Goal: Information Seeking & Learning: Check status

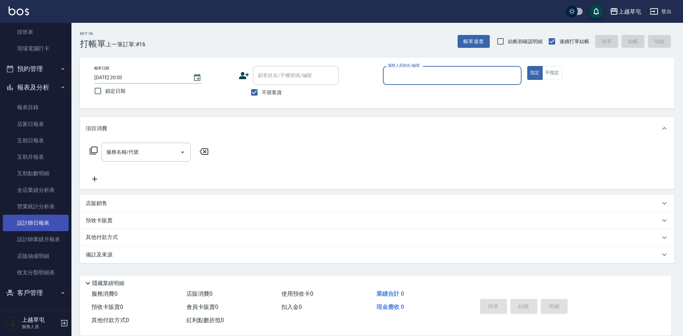
scroll to position [106, 0]
drag, startPoint x: 40, startPoint y: 222, endPoint x: 34, endPoint y: 224, distance: 6.3
click at [40, 222] on link "設計師日報表" at bounding box center [36, 222] width 66 height 16
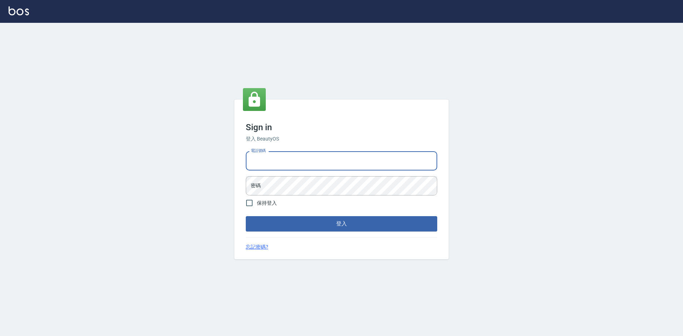
click at [262, 165] on input "電話號碼" at bounding box center [341, 160] width 191 height 19
type input "2380118"
click at [246, 216] on button "登入" at bounding box center [341, 223] width 191 height 15
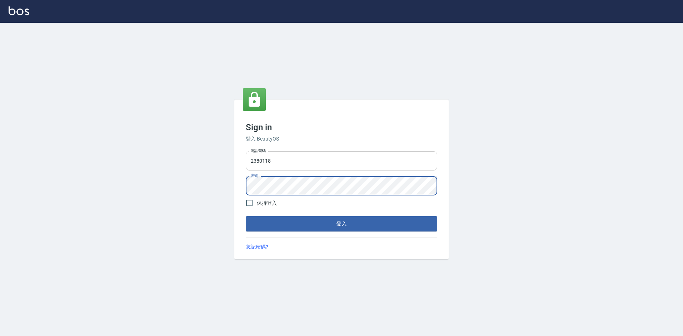
click at [246, 216] on button "登入" at bounding box center [341, 223] width 191 height 15
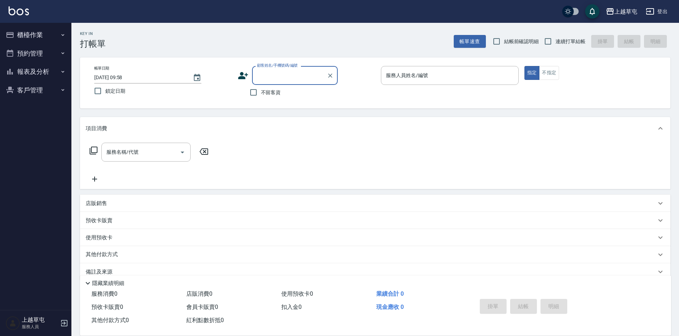
click at [54, 72] on button "報表及分析" at bounding box center [36, 72] width 66 height 19
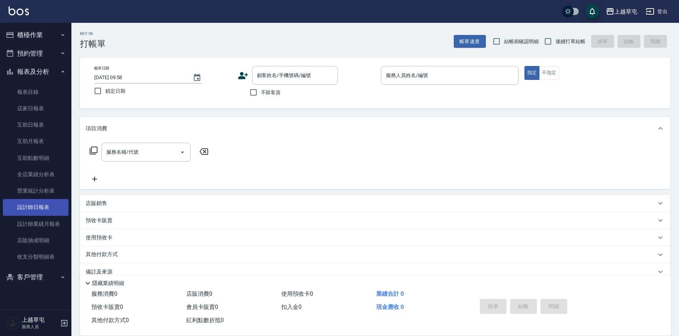
click at [38, 203] on link "設計師日報表" at bounding box center [36, 207] width 66 height 16
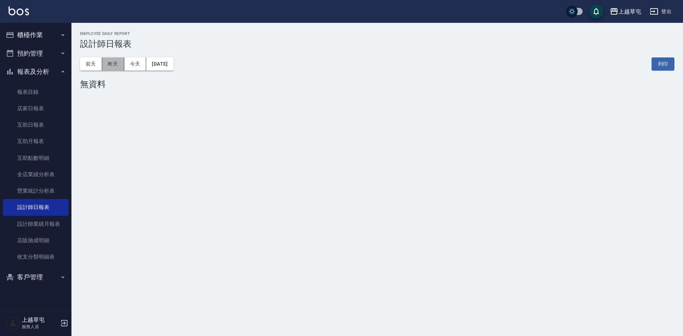
click at [118, 65] on button "昨天" at bounding box center [113, 64] width 22 height 13
